Goal: Task Accomplishment & Management: Complete application form

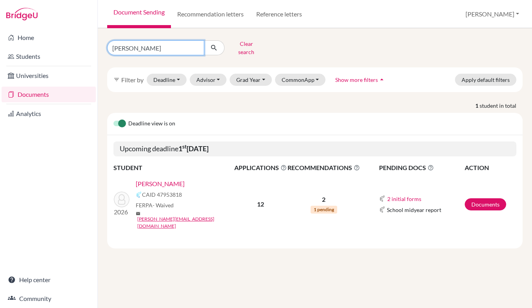
click at [176, 48] on input "harald" at bounding box center [155, 47] width 97 height 15
type input "h"
type input "gabriel"
click button "submit" at bounding box center [214, 47] width 21 height 15
click at [171, 179] on link "[PERSON_NAME]" at bounding box center [160, 183] width 49 height 9
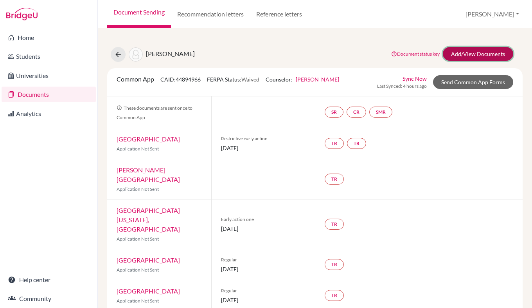
click at [486, 52] on link "Add/View Documents" at bounding box center [478, 54] width 70 height 14
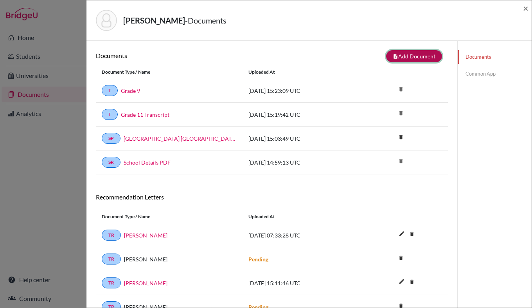
click at [419, 56] on button "note_add Add Document" at bounding box center [414, 56] width 56 height 12
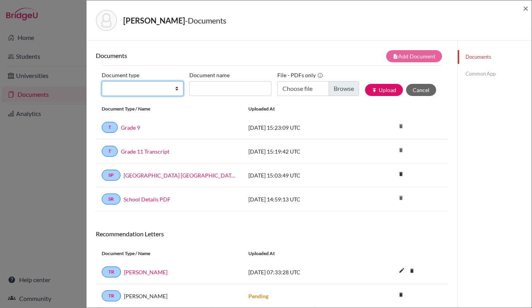
click at [156, 92] on select "Change explanation for Common App reports Counselor recommendation Internationa…" at bounding box center [143, 88] width 82 height 15
select select "4"
click at [102, 81] on select "Change explanation for Common App reports Counselor recommendation Internationa…" at bounding box center [143, 88] width 82 height 15
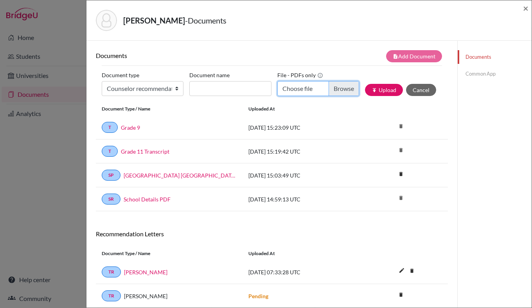
click at [335, 91] on input "Choose file" at bounding box center [318, 88] width 82 height 15
type input "C:\fakepath\Counsellor Recommendation G.pdf"
click at [212, 91] on input "Document name" at bounding box center [230, 88] width 82 height 15
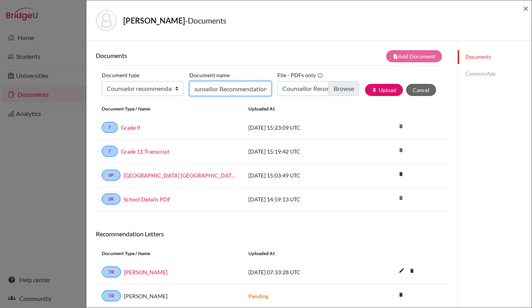
scroll to position [0, 9]
type input "Counsellor Recommendation"
click at [382, 90] on button "publish Upload" at bounding box center [384, 90] width 38 height 12
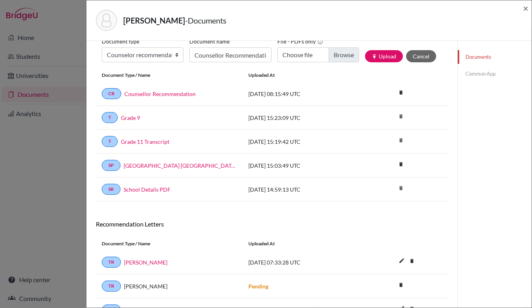
scroll to position [29, 0]
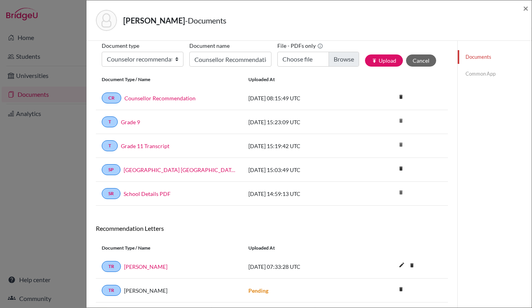
click at [471, 76] on link "Common App" at bounding box center [495, 74] width 74 height 14
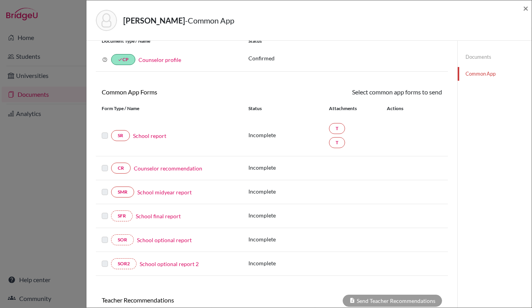
click at [102, 131] on label at bounding box center [105, 131] width 6 height 0
click at [103, 131] on label at bounding box center [105, 131] width 6 height 0
click at [105, 163] on label at bounding box center [105, 163] width 6 height 0
click at [155, 169] on link "Counselor recommendation" at bounding box center [168, 168] width 68 height 8
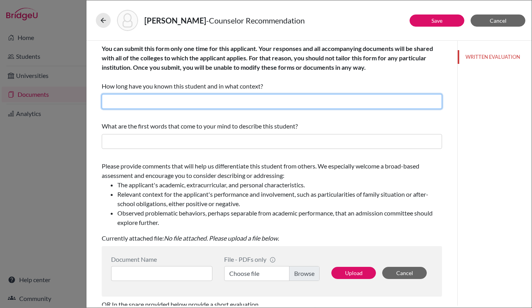
click at [167, 96] on input "text" at bounding box center [272, 101] width 340 height 15
type input "Two Academic years"
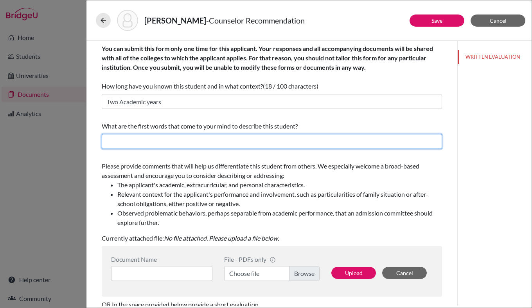
click at [160, 141] on input "text" at bounding box center [272, 141] width 340 height 15
click at [252, 144] on input "Dedicated, assured, kind, intelligent, resourceful," at bounding box center [272, 141] width 340 height 15
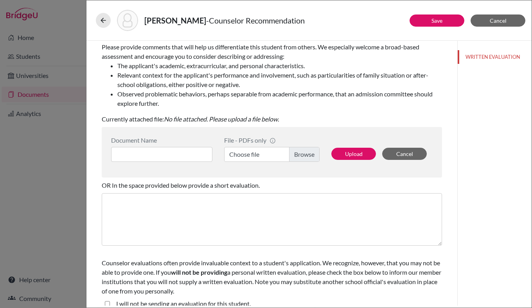
scroll to position [128, 0]
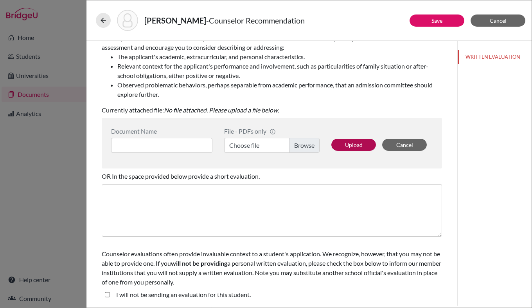
type input "Dedicated, assured, kind, intelligent, resourceful, aware,"
click at [346, 145] on button "Upload" at bounding box center [353, 145] width 45 height 12
click at [301, 143] on label "Choose file" at bounding box center [271, 145] width 95 height 15
click at [301, 143] on input "Choose file" at bounding box center [271, 145] width 95 height 15
click at [178, 141] on input at bounding box center [161, 145] width 101 height 15
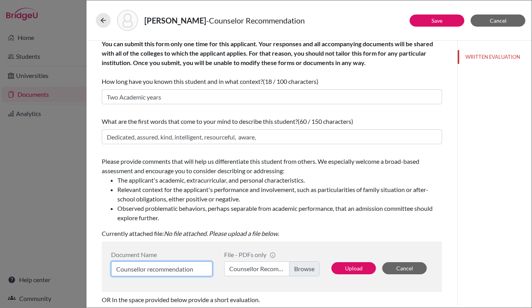
scroll to position [4, 0]
type input "Counsellor recommendation"
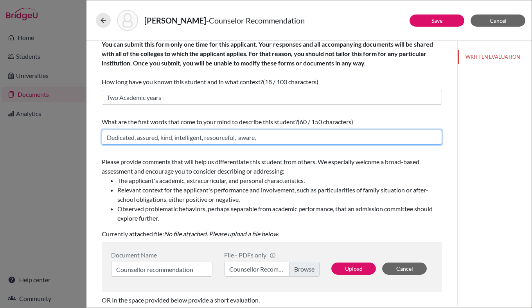
click at [291, 135] on input "Dedicated, assured, kind, intelligent, resourceful, aware," at bounding box center [272, 137] width 340 height 15
drag, startPoint x: 106, startPoint y: 137, endPoint x: 352, endPoint y: 137, distance: 245.3
click at [352, 137] on input "Dedicated, assured, kind, intelligent, resourceful, aware, enthusiastic, positi…" at bounding box center [272, 137] width 340 height 15
click at [369, 137] on input "Dedicated, assured, kind, intelligent, resourceful, aware, enthusiastic, positi…" at bounding box center [272, 137] width 340 height 15
click at [408, 136] on input "Dedicated, assured, kind, intelligent, resourceful, aware, enthusiastic, positi…" at bounding box center [272, 137] width 340 height 15
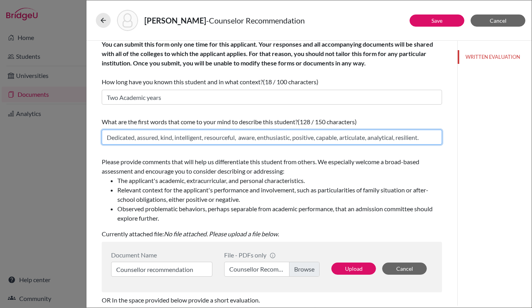
click at [427, 140] on input "Dedicated, assured, kind, intelligent, resourceful, aware, enthusiastic, positi…" at bounding box center [272, 137] width 340 height 15
click at [317, 136] on input "Dedicated, assured, kind, intelligent, resourceful, aware, enthusiastic, positi…" at bounding box center [272, 137] width 340 height 15
click at [430, 139] on input "Dedicated, assured, kind, intelligent, resourceful, aware, enthusiastic, positi…" at bounding box center [272, 137] width 340 height 15
type input "Dedicated, assured, kind, intelligent, resourceful, aware, enthusiastic, positi…"
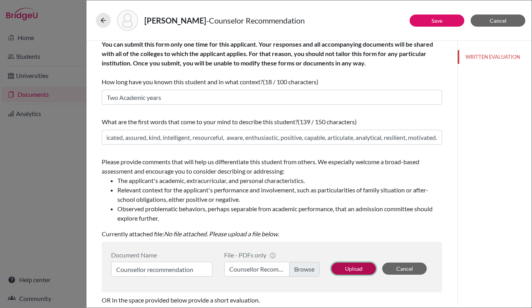
scroll to position [0, 0]
click at [348, 269] on button "Upload" at bounding box center [353, 268] width 45 height 12
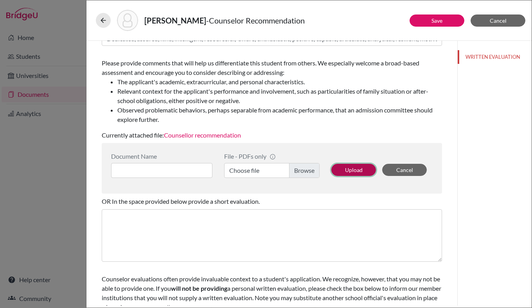
scroll to position [128, 0]
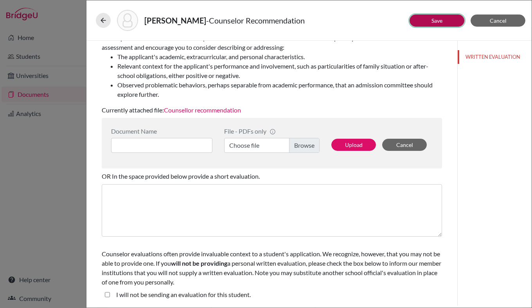
click at [434, 23] on link "Save" at bounding box center [437, 20] width 11 height 7
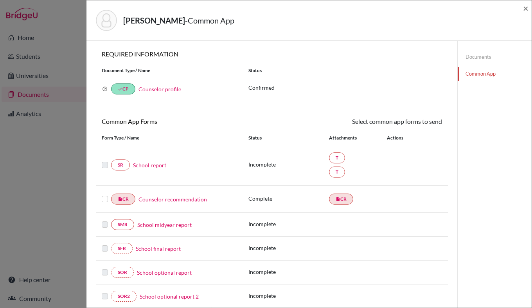
click at [105, 194] on label at bounding box center [105, 194] width 6 height 0
click at [0, 0] on input "checkbox" at bounding box center [0, 0] width 0 height 0
click at [416, 123] on icon at bounding box center [419, 122] width 6 height 6
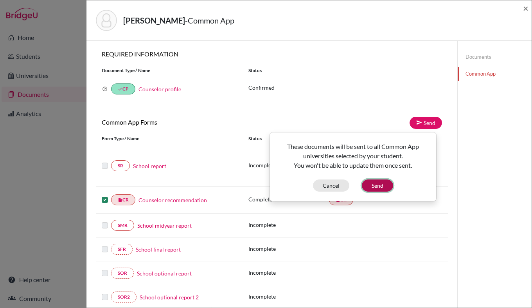
click at [378, 183] on button "Send" at bounding box center [377, 185] width 31 height 12
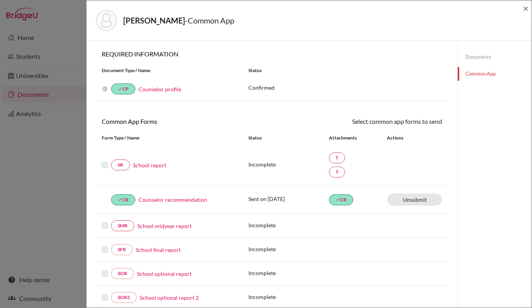
click at [59, 34] on div "Andrade, Gabriel - Common App × × REQUIRED INFORMATION Document Type / Name Sta…" at bounding box center [266, 154] width 532 height 308
